Goal: Obtain resource: Download file/media

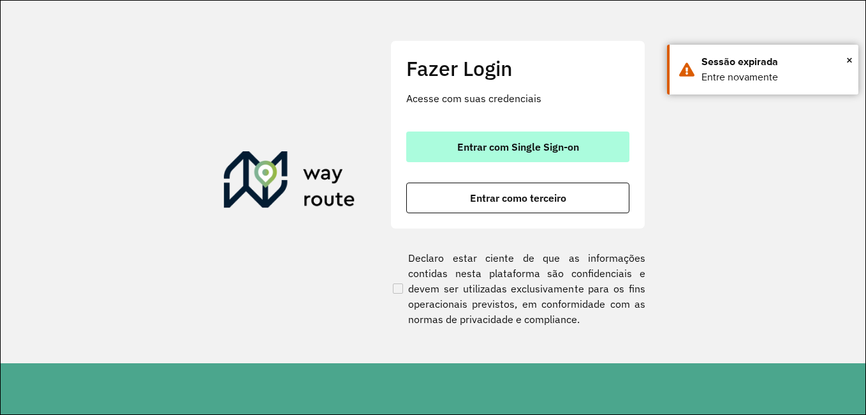
click at [475, 148] on span "Entrar com Single Sign-on" at bounding box center [518, 147] width 122 height 10
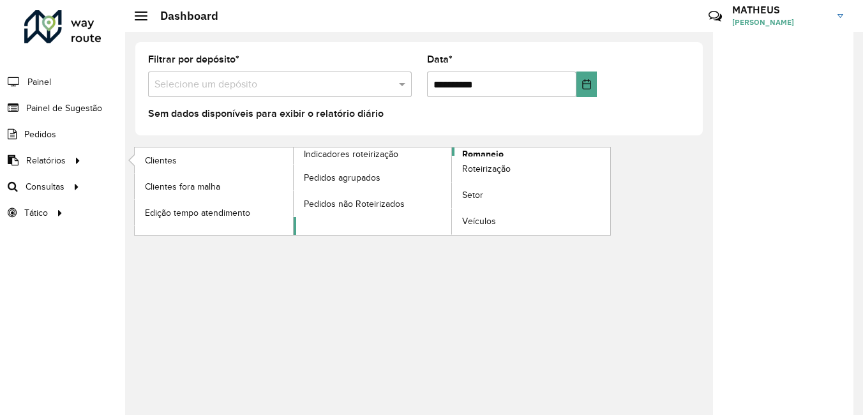
click at [479, 154] on span "Romaneio" at bounding box center [482, 153] width 41 height 13
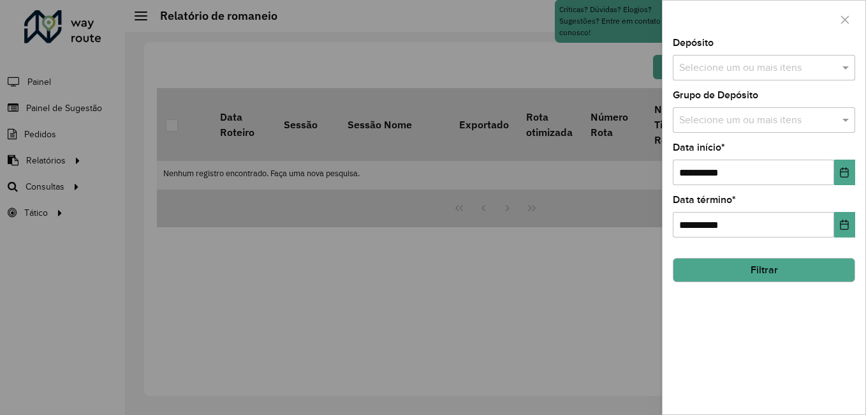
click at [696, 82] on div "**********" at bounding box center [764, 226] width 203 height 376
click at [703, 65] on input "text" at bounding box center [757, 68] width 163 height 15
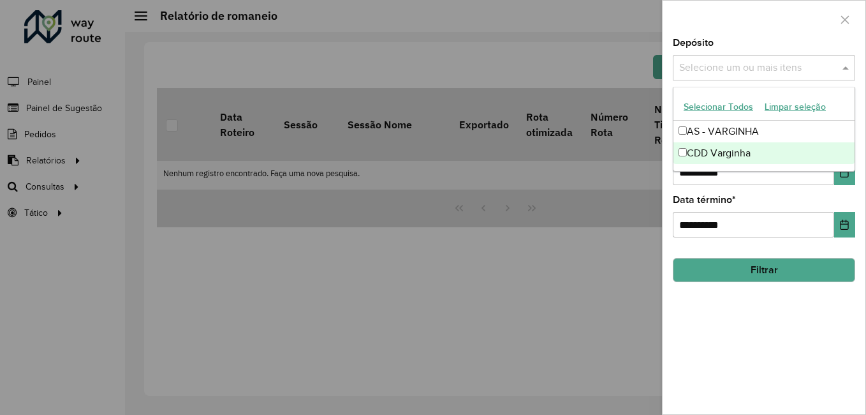
click at [754, 153] on div "CDD Varginha" at bounding box center [764, 153] width 181 height 22
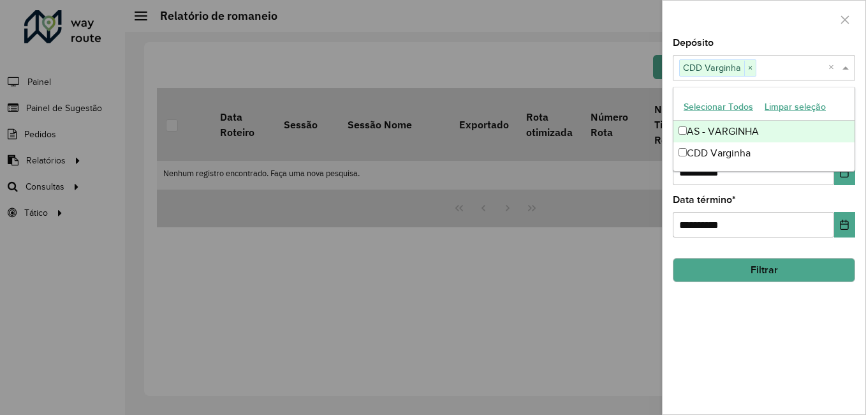
click at [786, 38] on div "Depósito Selecione um ou mais itens CDD Varginha × ×" at bounding box center [764, 59] width 182 height 42
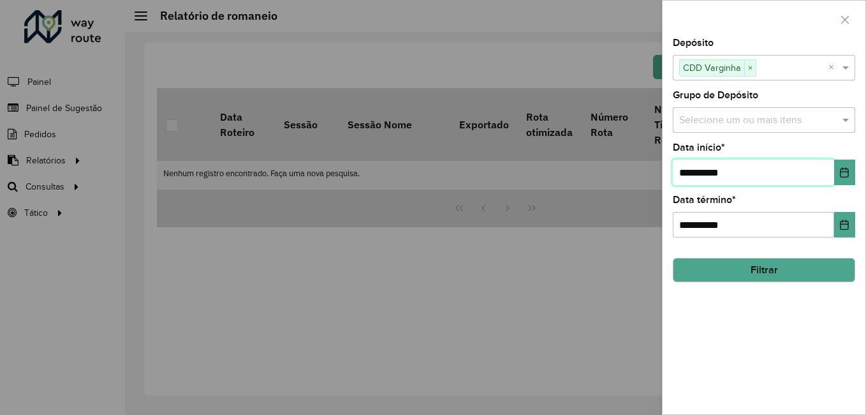
click at [792, 182] on input "**********" at bounding box center [753, 173] width 161 height 26
click at [694, 175] on input "**********" at bounding box center [753, 173] width 161 height 26
type input "**********"
click at [769, 272] on button "Filtrar" at bounding box center [764, 270] width 182 height 24
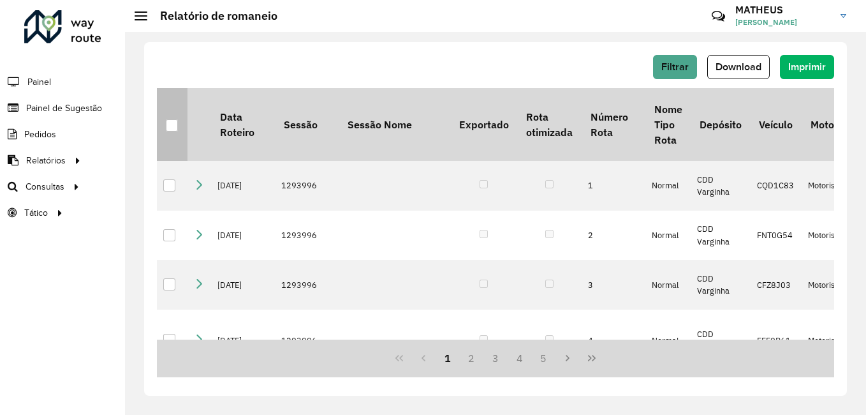
click at [174, 124] on div at bounding box center [172, 125] width 12 height 12
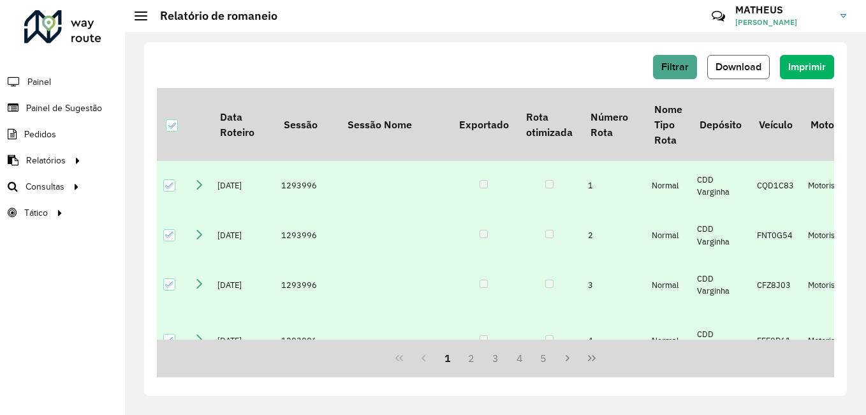
click at [761, 61] on span "Download" at bounding box center [739, 66] width 46 height 11
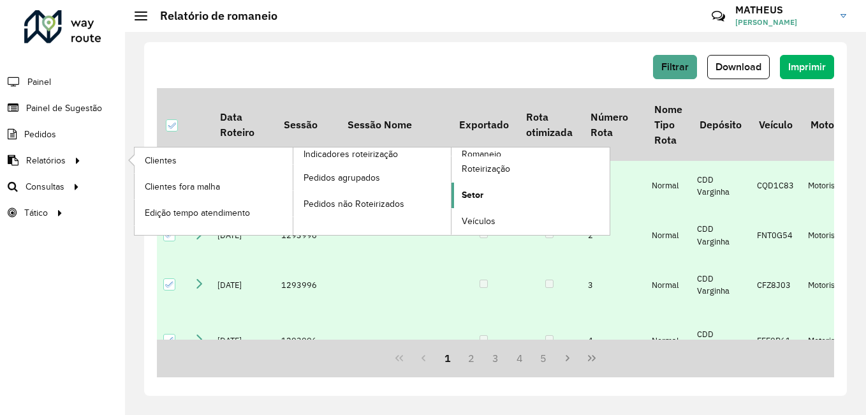
click at [472, 191] on span "Setor" at bounding box center [473, 194] width 22 height 13
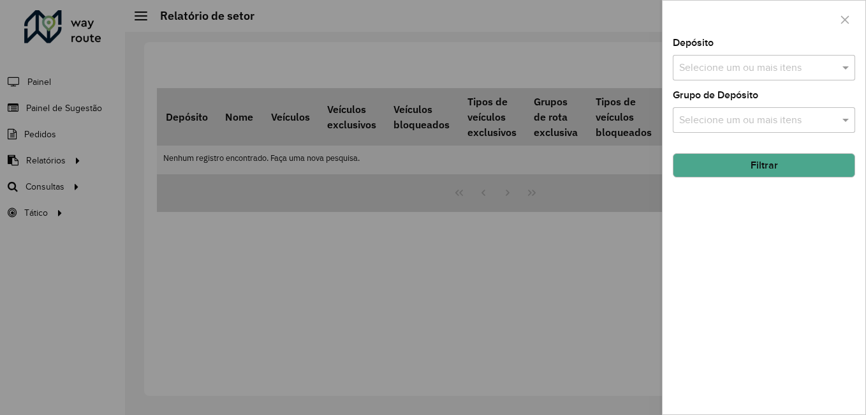
click at [776, 66] on input "text" at bounding box center [757, 68] width 163 height 15
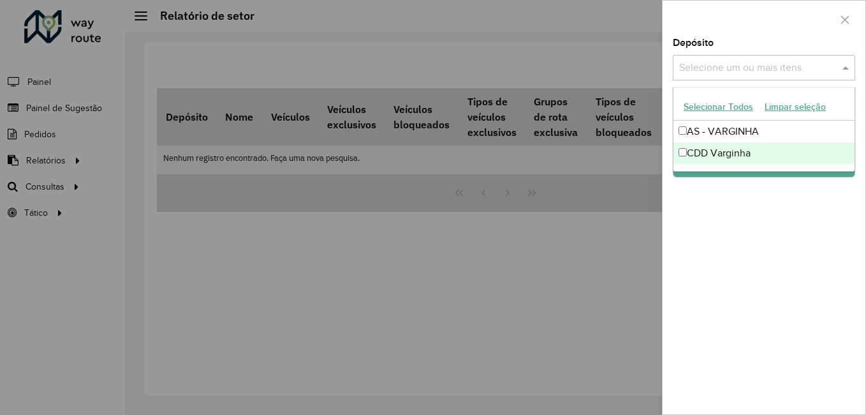
click at [724, 157] on div "CDD Varginha" at bounding box center [764, 153] width 181 height 22
click at [727, 224] on div "Depósito Selecione um ou mais itens CDD Varginha × × Grupo de Depósito Selecion…" at bounding box center [764, 226] width 203 height 376
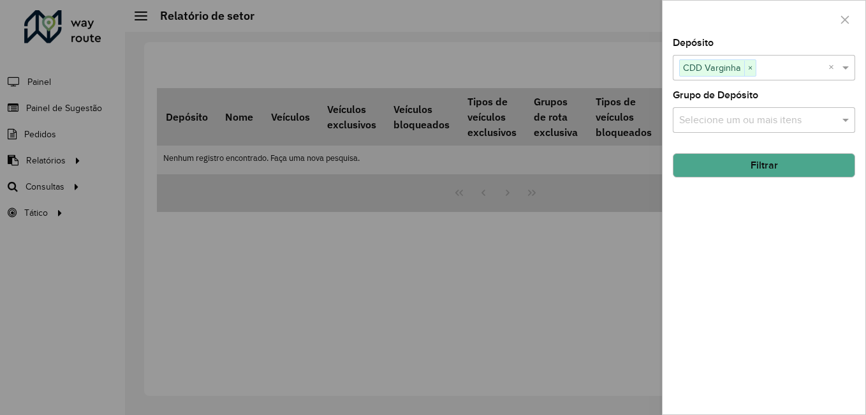
click at [736, 138] on div "Depósito Selecione um ou mais itens CDD Varginha × × Grupo de Depósito Selecion…" at bounding box center [764, 226] width 203 height 376
click at [745, 125] on input "text" at bounding box center [757, 120] width 163 height 15
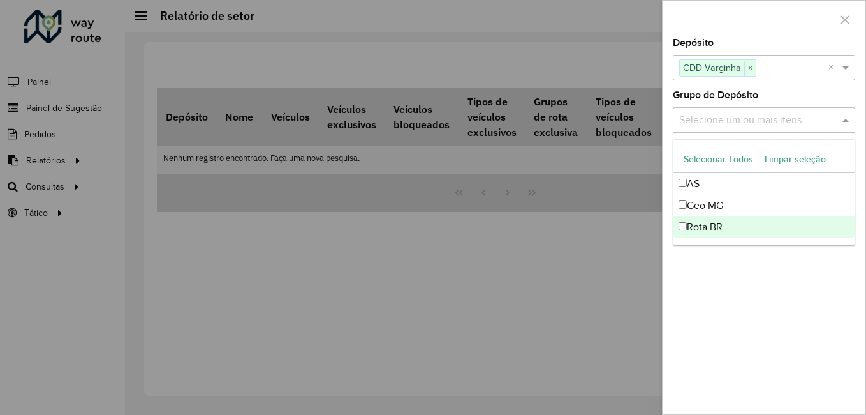
click at [693, 267] on div "Depósito Selecione um ou mais itens CDD Varginha × × Grupo de Depósito Selecion…" at bounding box center [764, 226] width 203 height 376
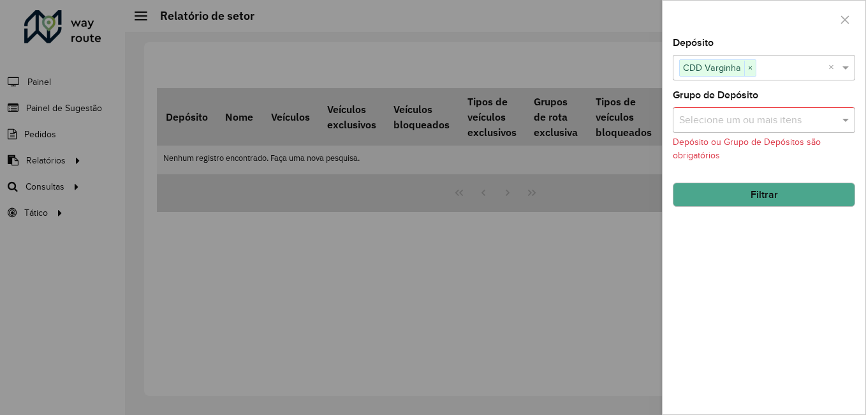
click at [747, 107] on div "Grupo de Depósito Selecione um ou mais itens Depósito ou Grupo de Depósitos são…" at bounding box center [764, 126] width 182 height 71
click at [749, 123] on input "text" at bounding box center [757, 120] width 163 height 15
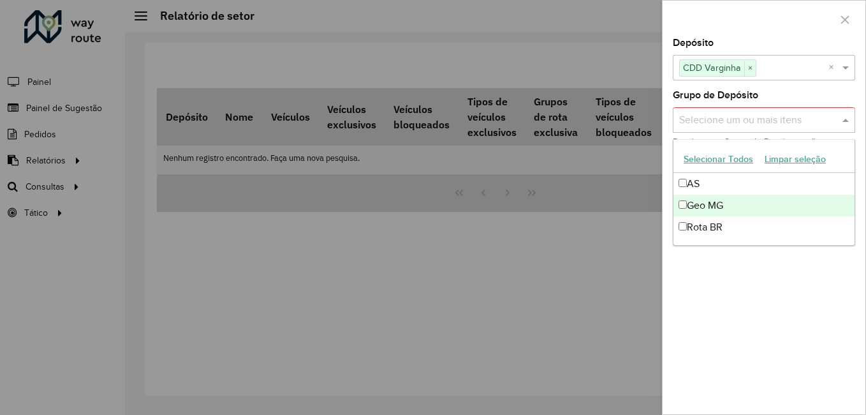
click at [706, 198] on div "Geo MG" at bounding box center [764, 206] width 181 height 22
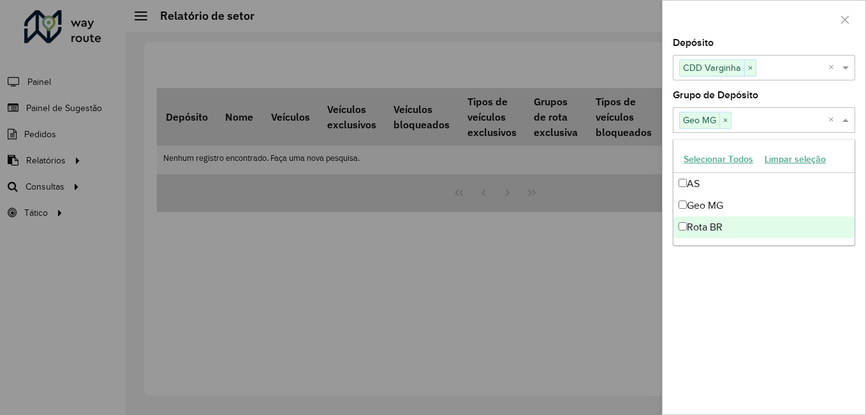
click at [724, 271] on div "Depósito Selecione um ou mais itens CDD Varginha × × Grupo de Depósito Selecion…" at bounding box center [764, 226] width 203 height 376
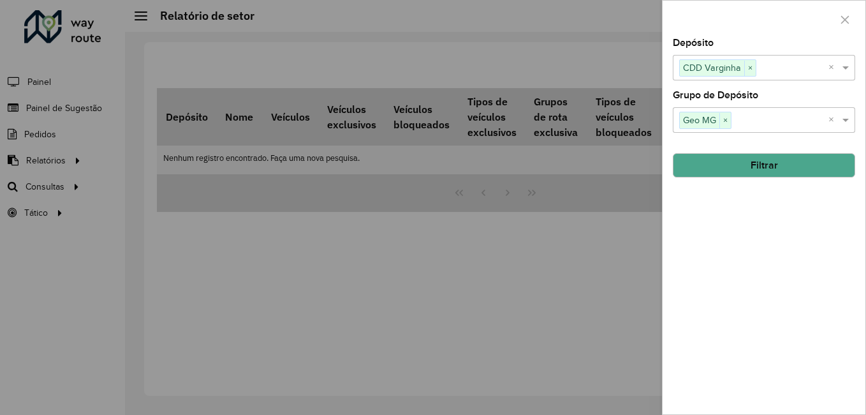
click at [750, 170] on button "Filtrar" at bounding box center [764, 165] width 182 height 24
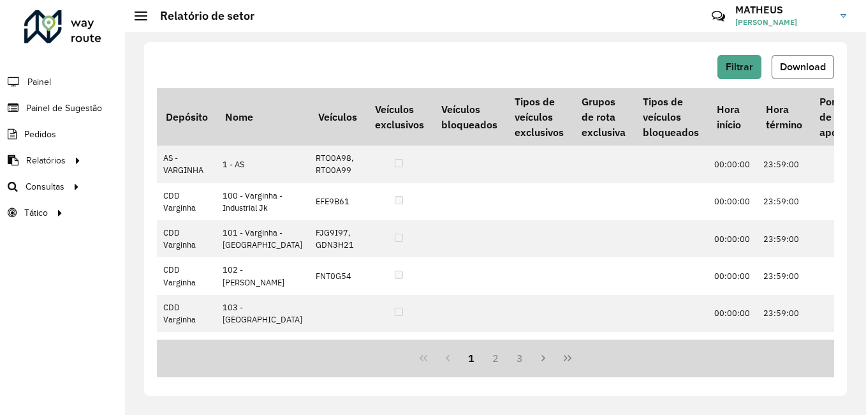
click at [794, 67] on span "Download" at bounding box center [803, 66] width 46 height 11
